Goal: Task Accomplishment & Management: Manage account settings

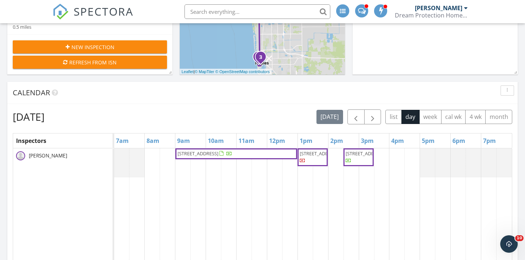
scroll to position [216, 0]
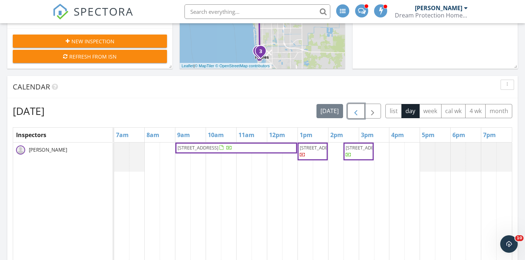
click at [358, 113] on span "button" at bounding box center [355, 111] width 9 height 9
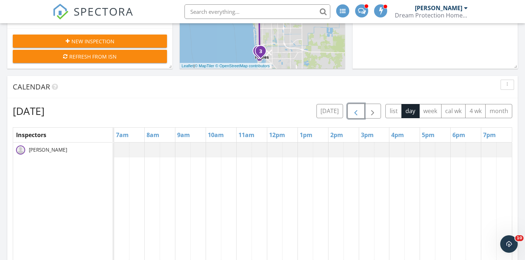
click at [358, 113] on span "button" at bounding box center [355, 111] width 9 height 9
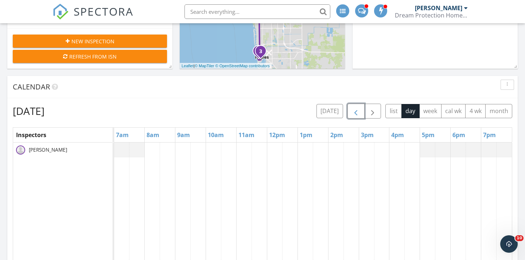
click at [358, 113] on span "button" at bounding box center [355, 111] width 9 height 9
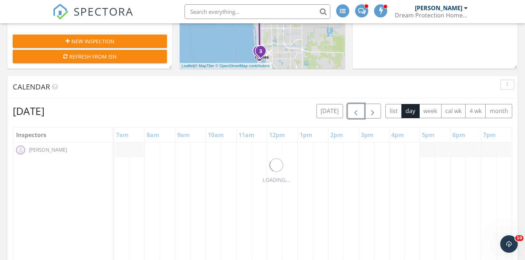
click at [358, 113] on span "button" at bounding box center [355, 111] width 9 height 9
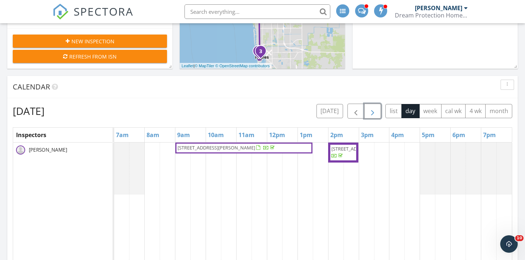
click at [373, 113] on span "button" at bounding box center [372, 111] width 9 height 9
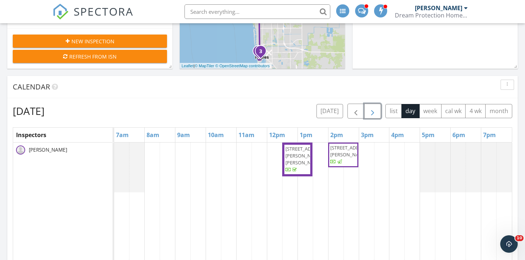
click at [374, 114] on span "button" at bounding box center [372, 111] width 9 height 9
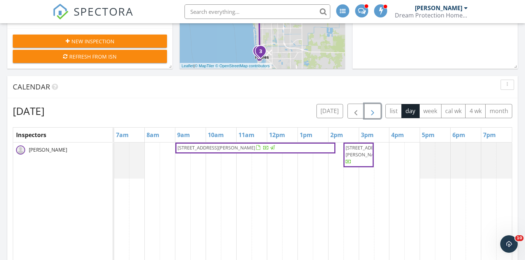
click at [373, 113] on span "button" at bounding box center [372, 111] width 9 height 9
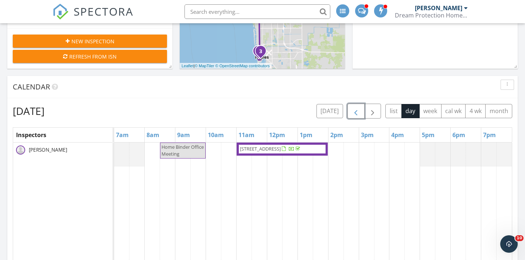
click at [352, 116] on span "button" at bounding box center [355, 111] width 9 height 9
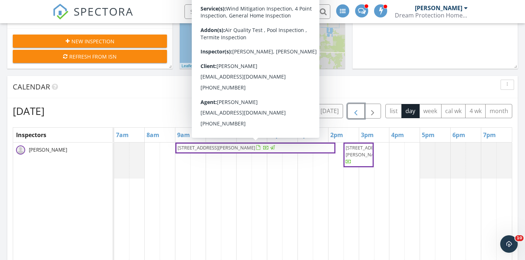
click at [323, 149] on span "[STREET_ADDRESS][PERSON_NAME]" at bounding box center [255, 148] width 157 height 7
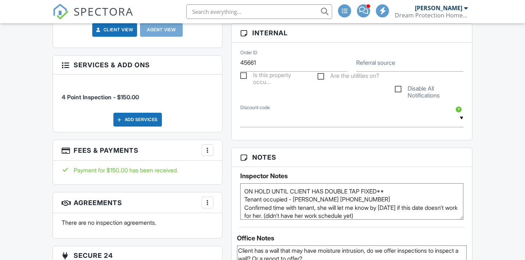
click at [207, 147] on div at bounding box center [207, 150] width 7 height 7
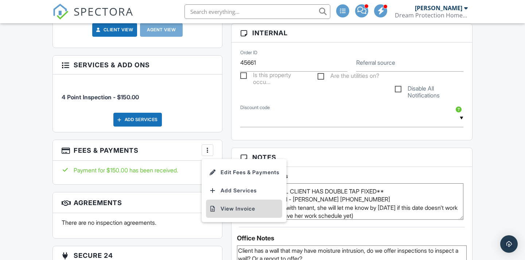
click at [223, 200] on li "View Invoice" at bounding box center [244, 209] width 76 height 18
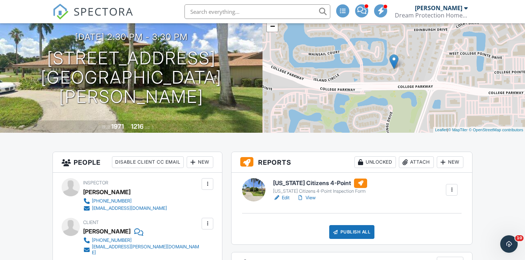
scroll to position [59, 0]
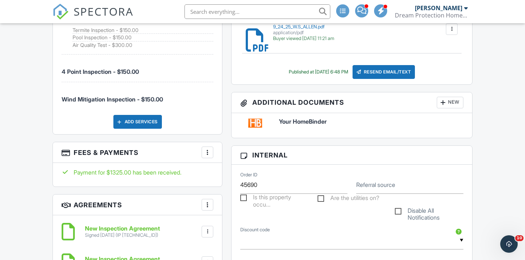
scroll to position [522, 0]
click at [212, 147] on div "More" at bounding box center [207, 152] width 12 height 12
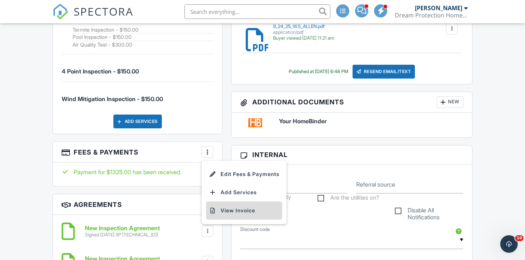
click at [232, 205] on li "View Invoice" at bounding box center [244, 211] width 76 height 18
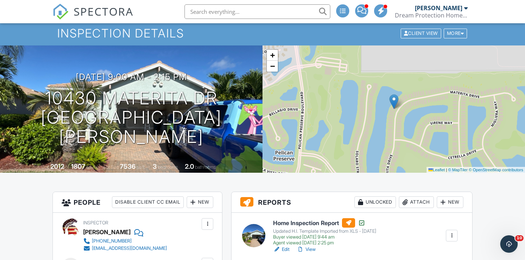
scroll to position [19, 0]
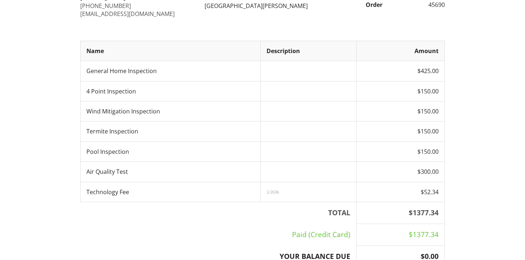
scroll to position [117, 0]
